Goal: Obtain resource: Download file/media

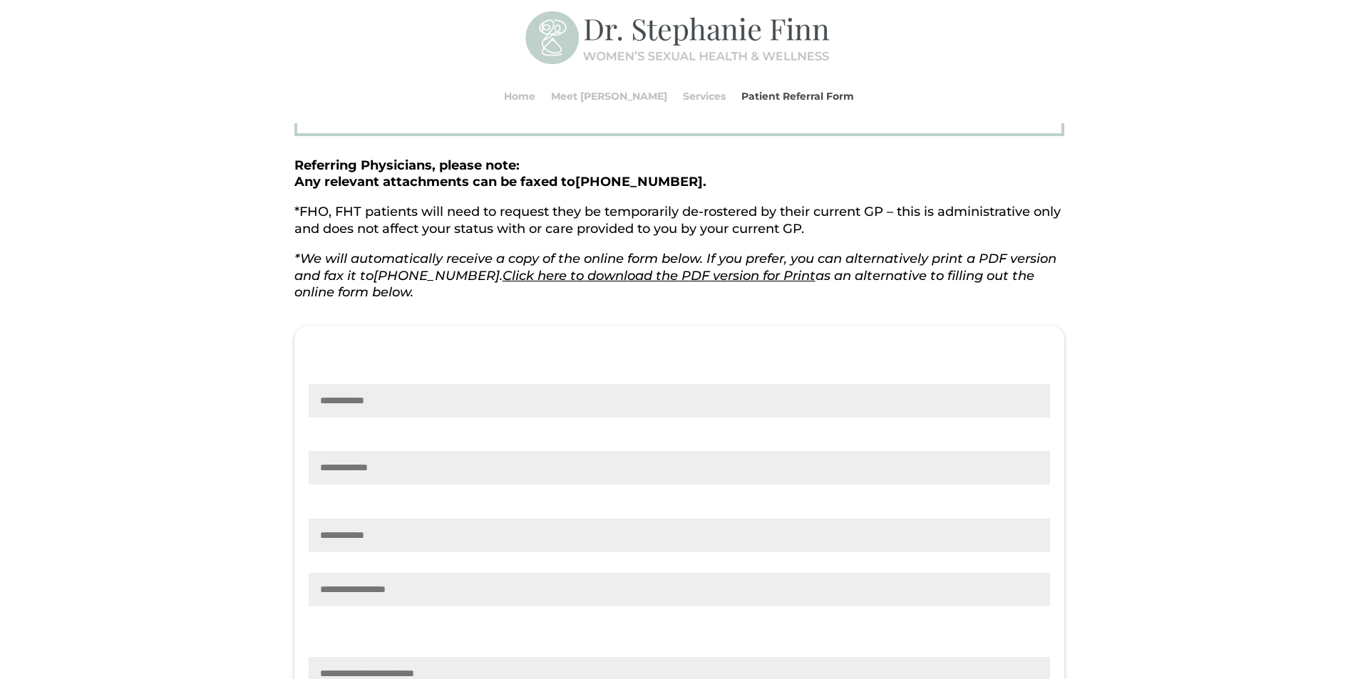
scroll to position [176, 0]
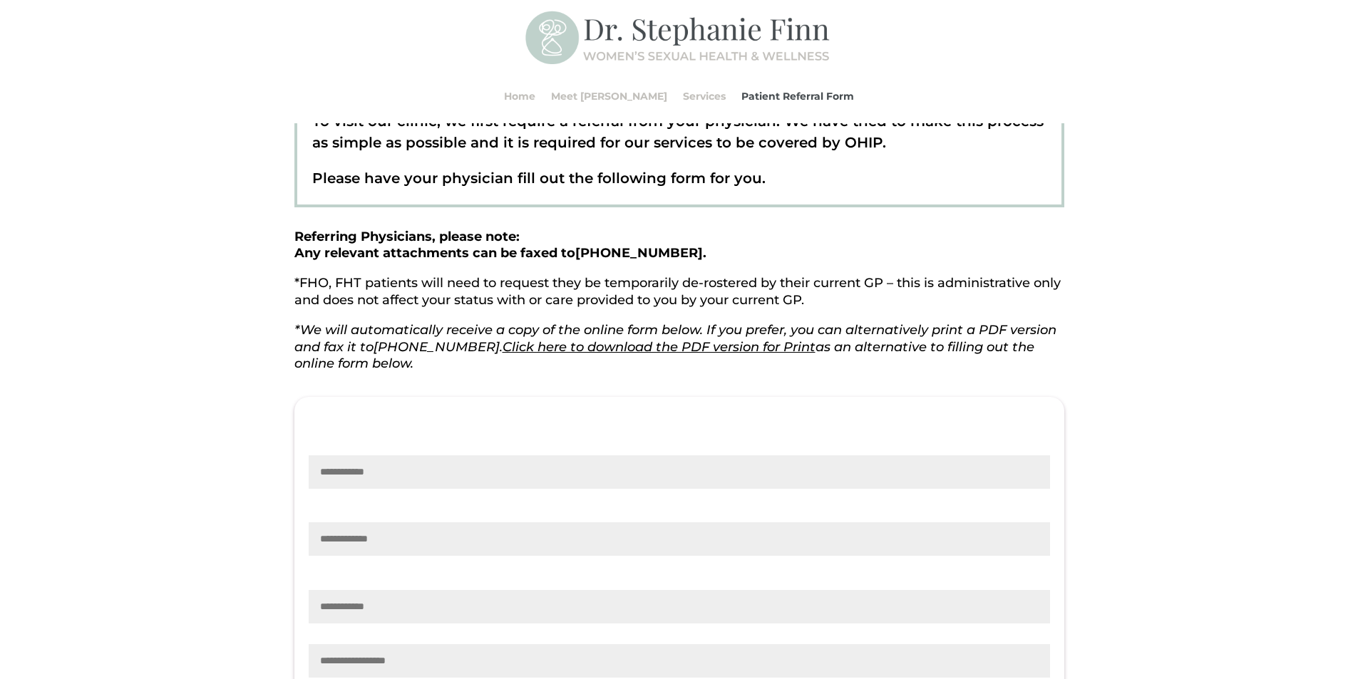
click at [665, 344] on link "Click here to download the PDF version for Print" at bounding box center [658, 347] width 313 height 16
drag, startPoint x: 575, startPoint y: 251, endPoint x: 675, endPoint y: 248, distance: 99.8
click at [675, 248] on p "Referring Physicians, please note: Any relevant attachments can be faxed to [PH…" at bounding box center [679, 252] width 770 height 47
copy strong "[PHONE_NUMBER] ."
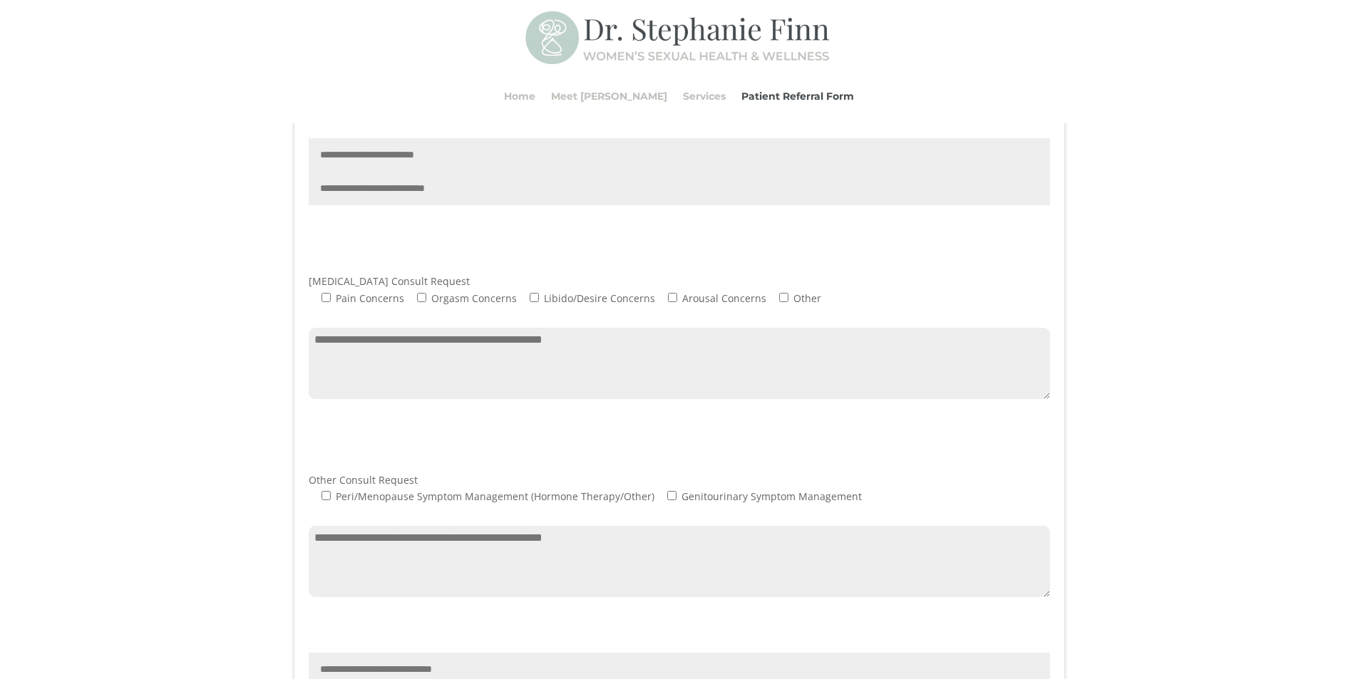
scroll to position [604, 0]
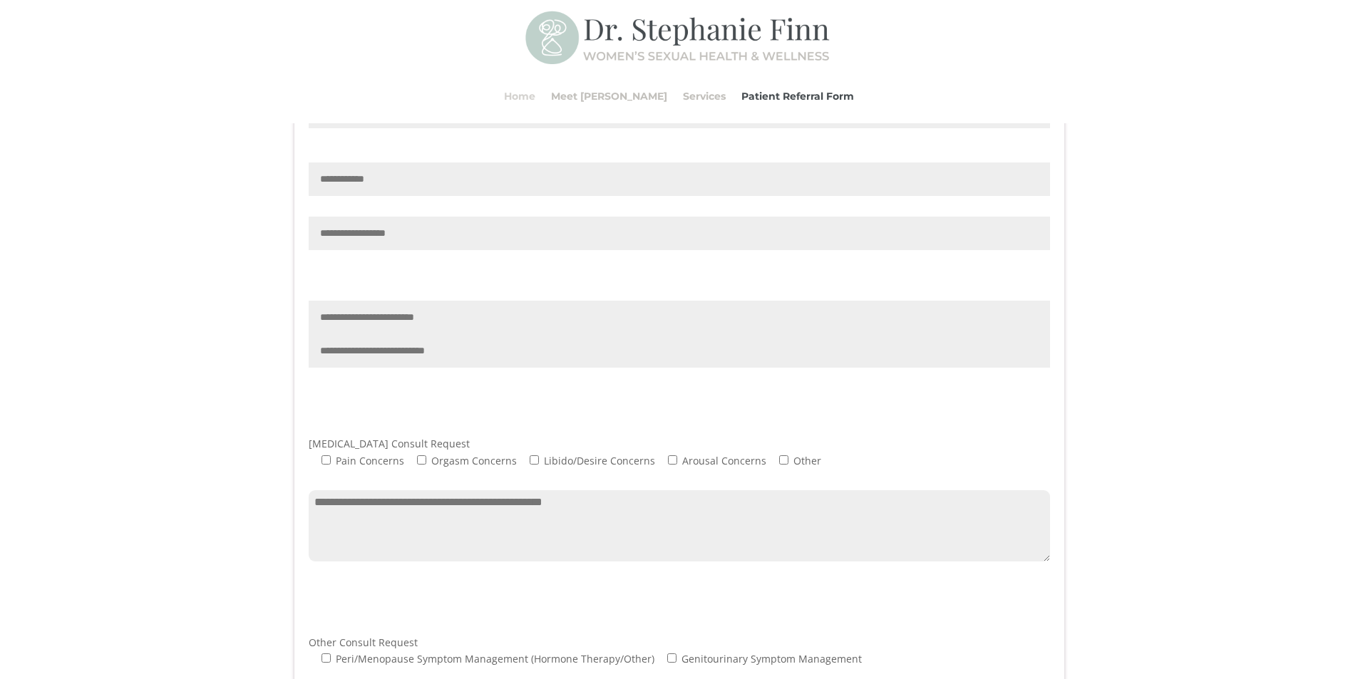
click at [535, 98] on link "Home" at bounding box center [519, 96] width 31 height 54
